Goal: Transaction & Acquisition: Purchase product/service

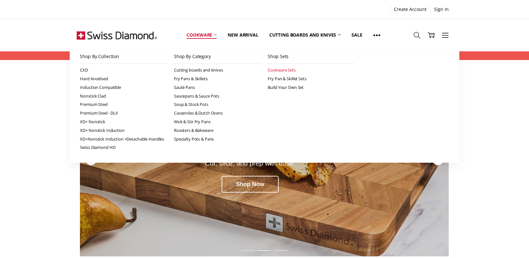
click at [280, 69] on link "Cookware Sets" at bounding box center [311, 70] width 87 height 9
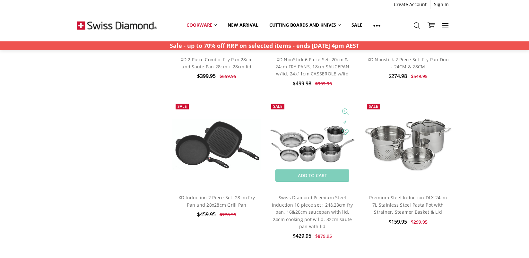
scroll to position [514, 0]
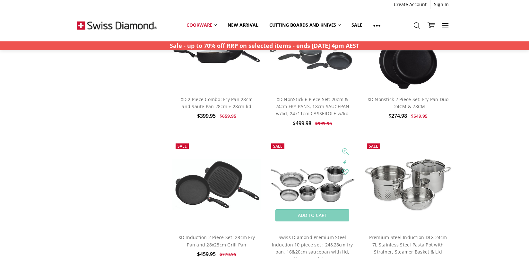
click at [304, 178] on img at bounding box center [312, 184] width 89 height 40
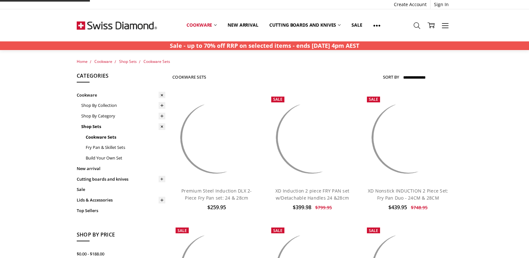
scroll to position [514, 0]
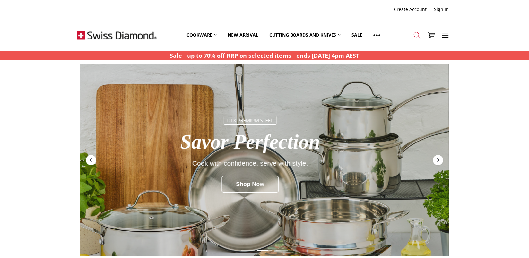
click at [417, 33] on icon at bounding box center [417, 35] width 7 height 7
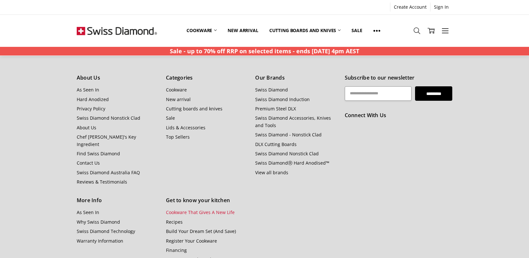
scroll to position [771, 0]
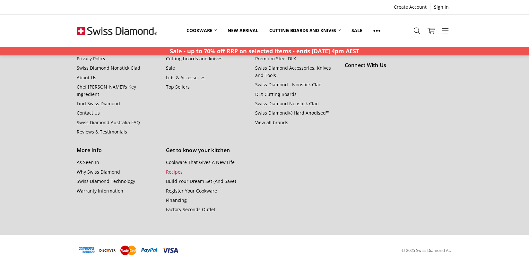
click at [176, 169] on link "Recipes" at bounding box center [174, 172] width 17 height 6
